Goal: Navigation & Orientation: Find specific page/section

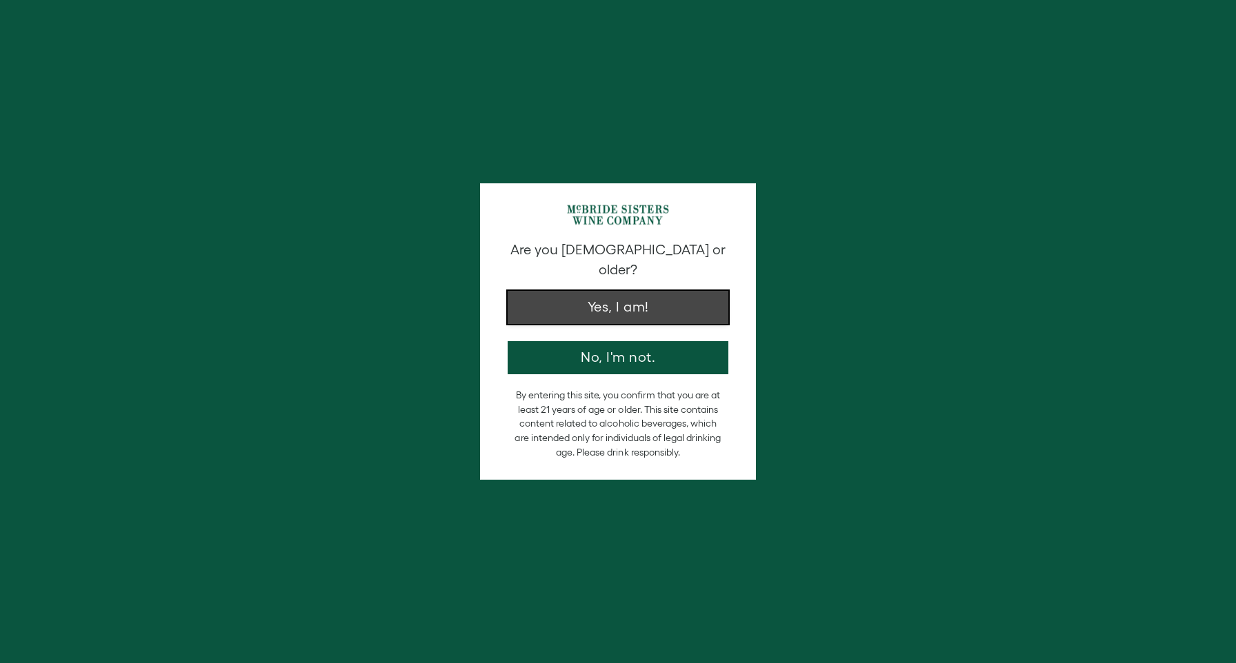
click at [698, 302] on button "Yes, I am!" at bounding box center [617, 307] width 221 height 33
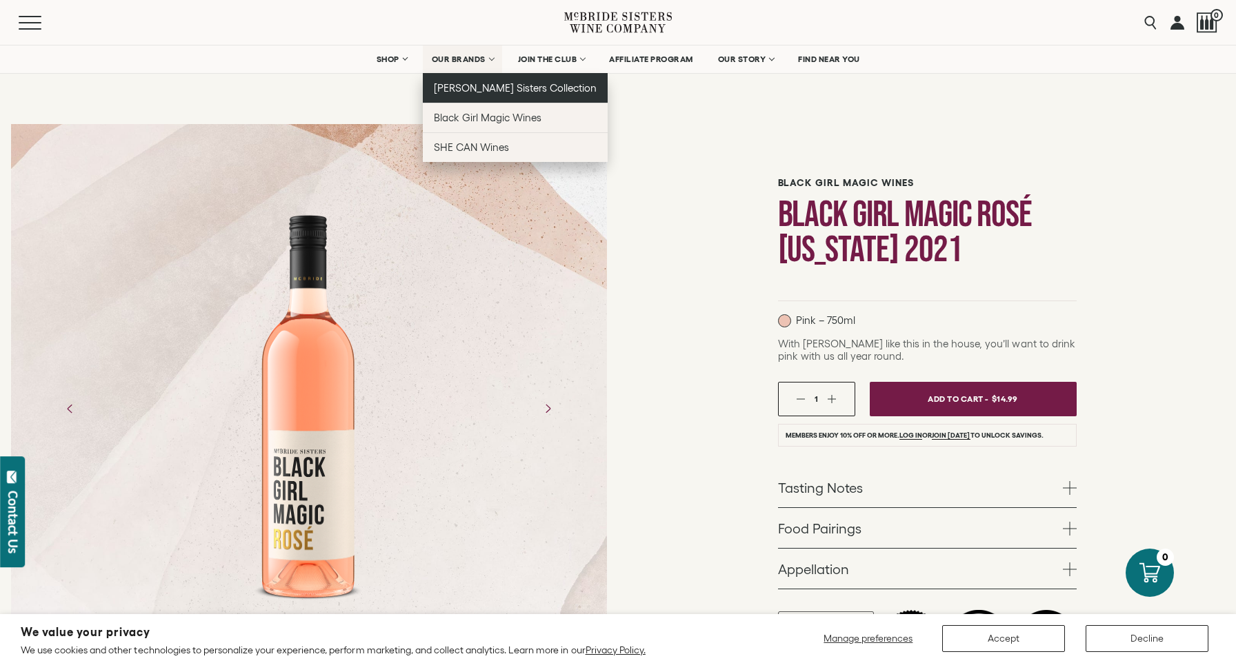
click at [458, 89] on span "[PERSON_NAME] Sisters Collection" at bounding box center [515, 88] width 163 height 12
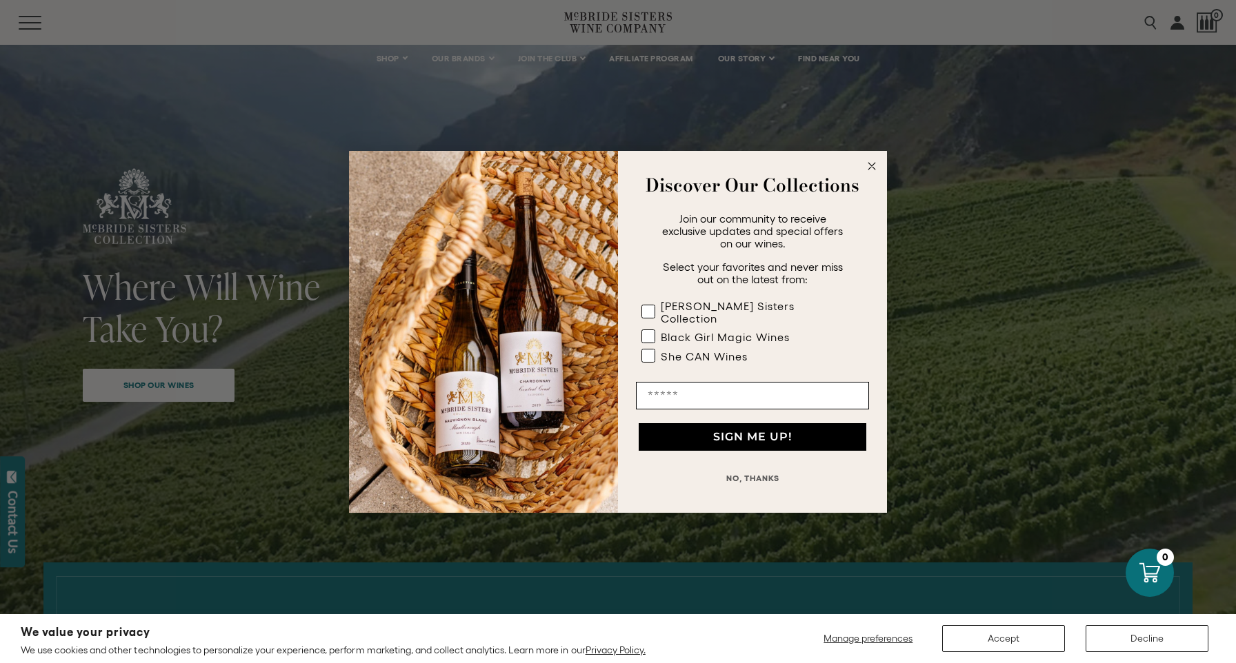
click at [872, 171] on circle "Close dialog" at bounding box center [872, 166] width 16 height 16
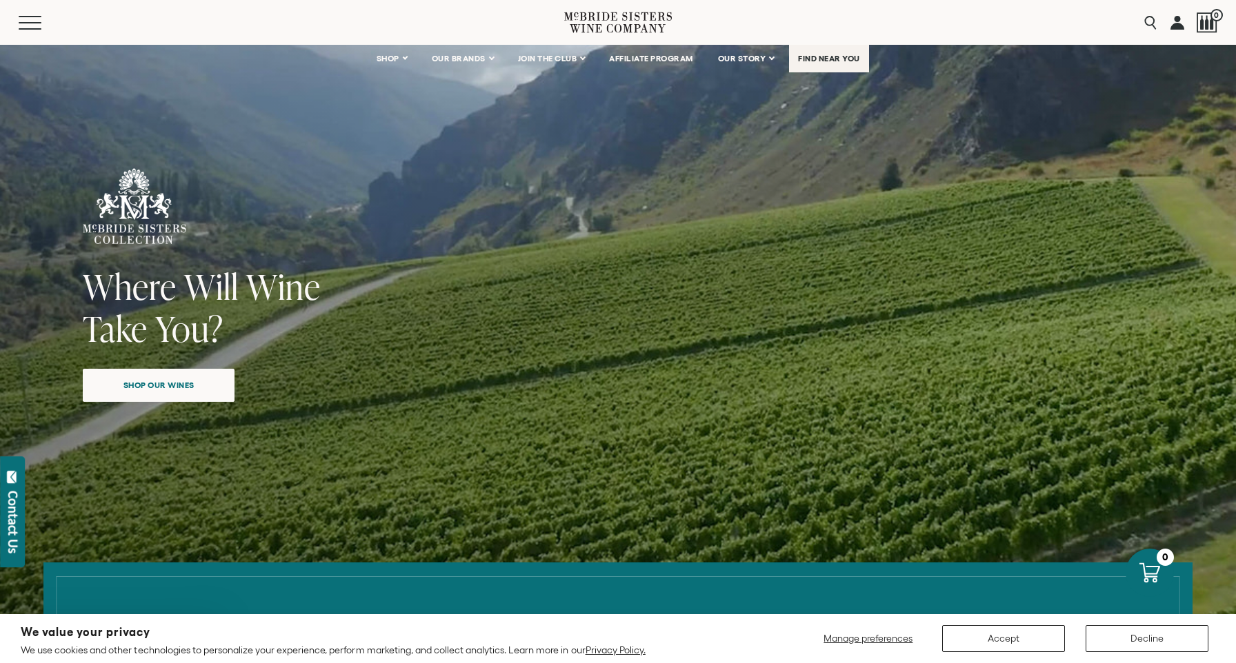
click at [847, 56] on span "FIND NEAR YOU" at bounding box center [829, 59] width 62 height 10
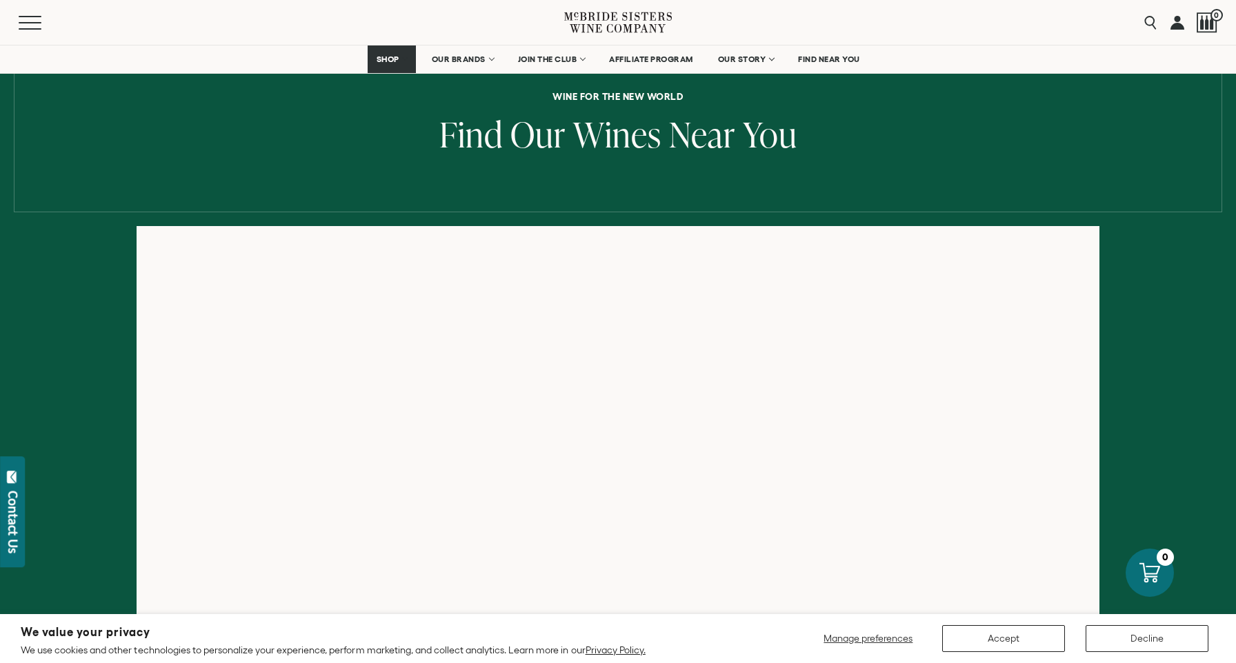
scroll to position [105, 0]
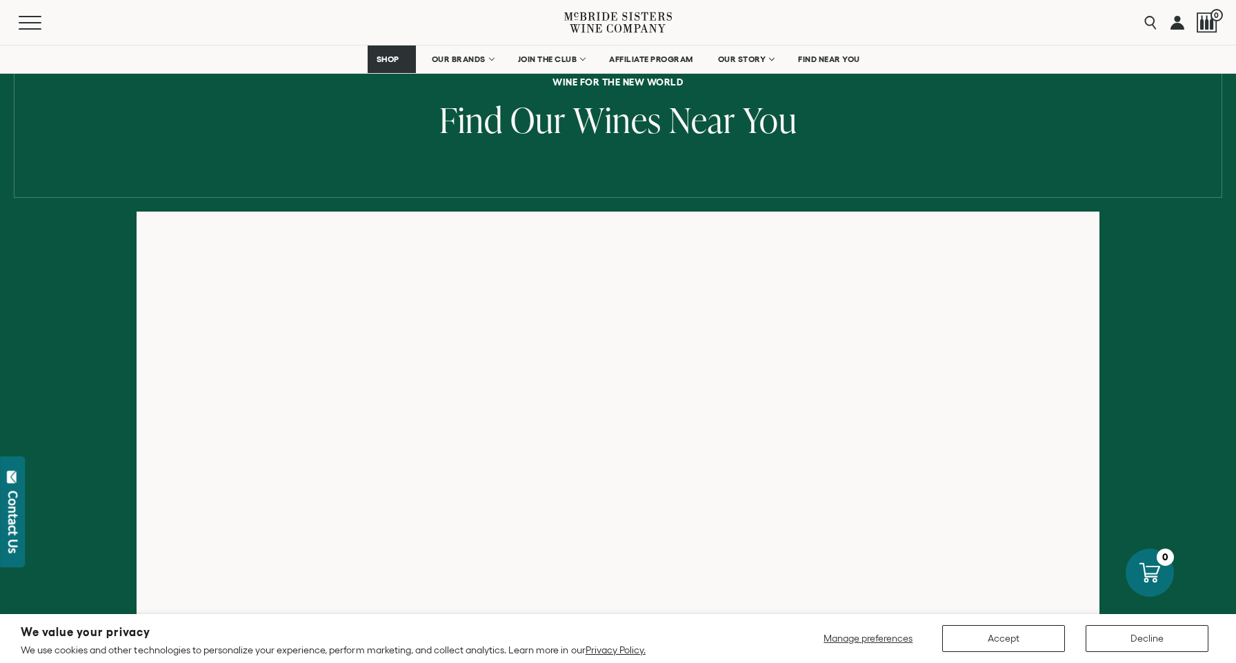
click at [609, 28] on icon at bounding box center [618, 22] width 108 height 39
